Goal: Information Seeking & Learning: Learn about a topic

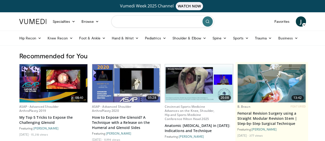
click at [159, 21] on input "Search topics, interventions" at bounding box center [162, 21] width 103 height 12
type input "**********"
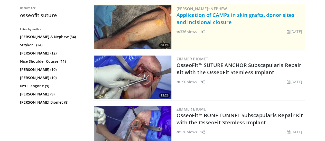
scroll to position [115, 0]
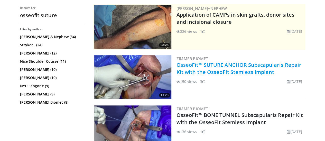
click at [219, 71] on link "OsseoFit™ SUTURE ANCHOR Subscapularis Repair Kit with the OsseoFit Stemless Imp…" at bounding box center [238, 69] width 125 height 14
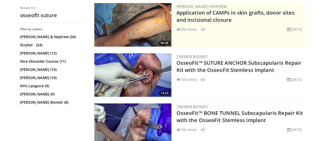
scroll to position [159, 0]
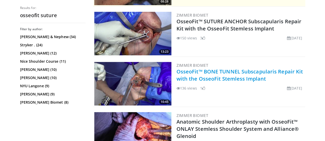
click at [232, 70] on link "OsseoFit™ BONE TUNNEL Subscapularis Repair Kit with the OsseoFit Stemless Impla…" at bounding box center [239, 75] width 127 height 14
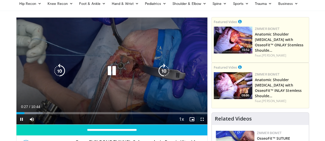
scroll to position [35, 0]
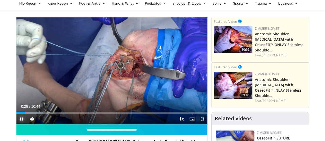
click at [16, 124] on span "Video Player" at bounding box center [21, 119] width 10 height 10
